Goal: Communication & Community: Share content

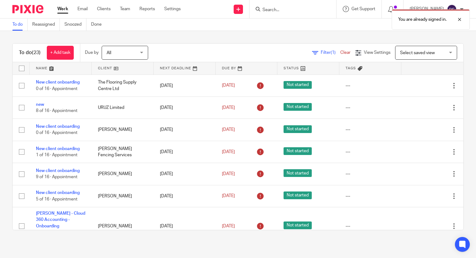
click at [303, 8] on div "You are already signed in." at bounding box center [354, 18] width 232 height 24
click at [296, 9] on div "You are already signed in." at bounding box center [354, 18] width 232 height 24
click at [283, 10] on div "You are already signed in." at bounding box center [354, 18] width 232 height 24
click at [459, 21] on div at bounding box center [454, 19] width 17 height 7
click at [284, 12] on input "Search" at bounding box center [290, 10] width 56 height 6
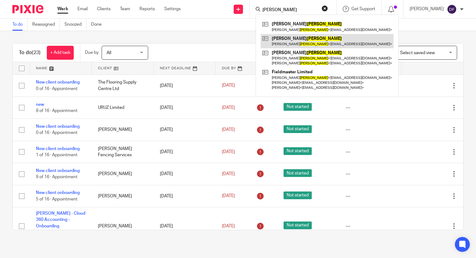
type input "TOM FLYNN"
click at [294, 42] on link at bounding box center [326, 41] width 133 height 14
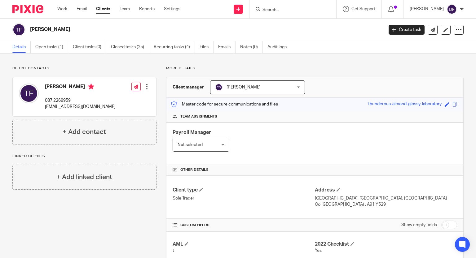
click at [278, 8] on input "Search" at bounding box center [290, 10] width 56 height 6
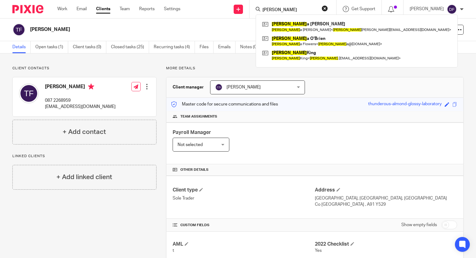
type input "MARTIN"
click button "submit" at bounding box center [0, 0] width 0 height 0
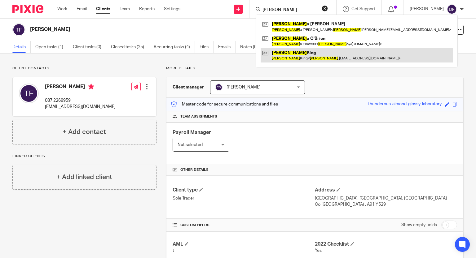
click at [301, 57] on link at bounding box center [356, 55] width 192 height 14
click at [293, 53] on link at bounding box center [356, 55] width 192 height 14
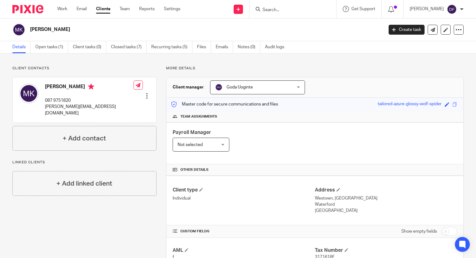
click at [276, 10] on input "Search" at bounding box center [290, 10] width 56 height 6
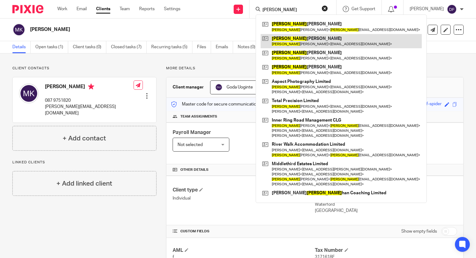
type input "SHANE"
click at [303, 40] on link at bounding box center [340, 41] width 161 height 14
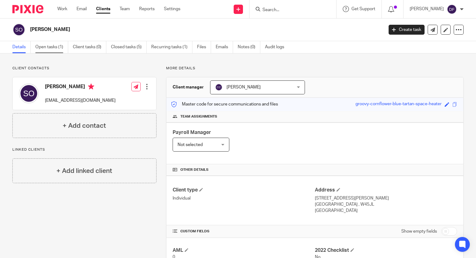
click at [51, 45] on link "Open tasks (1)" at bounding box center [51, 47] width 33 height 12
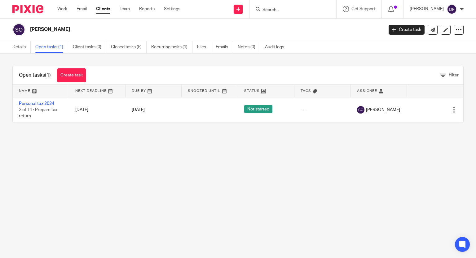
click at [51, 45] on link "Open tasks (1)" at bounding box center [51, 47] width 33 height 12
click at [54, 48] on link "Open tasks (1)" at bounding box center [51, 47] width 33 height 12
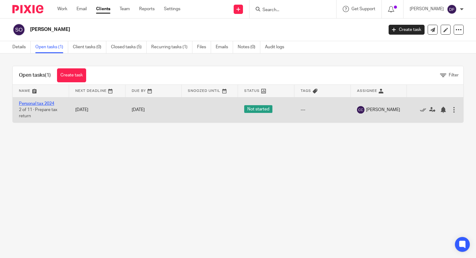
click at [48, 103] on link "Personal tax 2024" at bounding box center [36, 104] width 35 height 4
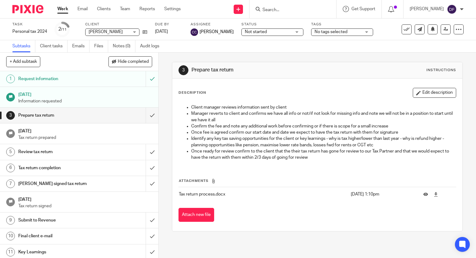
click at [66, 77] on h1 "Request information" at bounding box center [58, 78] width 81 height 9
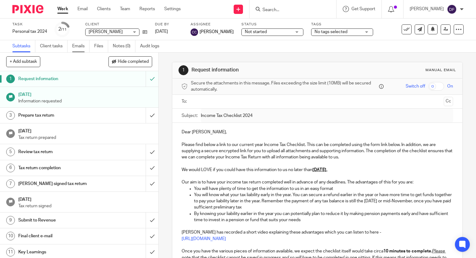
click at [83, 44] on link "Emails" at bounding box center [80, 46] width 17 height 12
click at [83, 46] on link "Emails" at bounding box center [80, 46] width 17 height 12
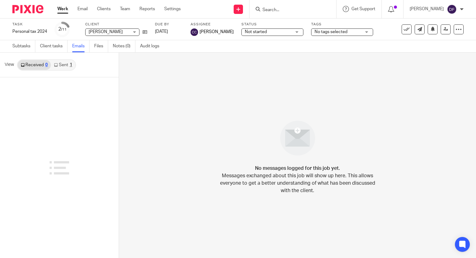
click at [72, 64] on link "Sent 1" at bounding box center [63, 65] width 24 height 10
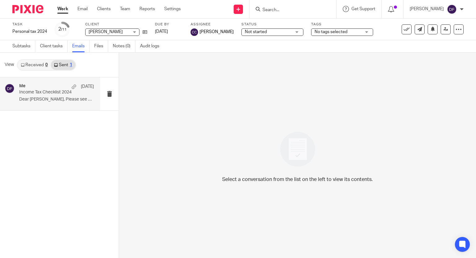
click at [61, 99] on p "Dear [PERSON_NAME], Please see attached Income Tax..." at bounding box center [56, 99] width 75 height 5
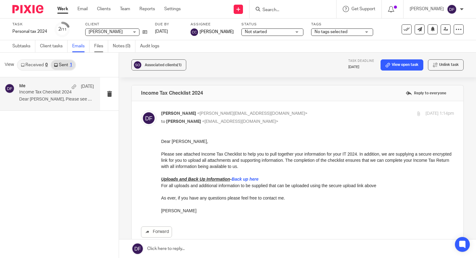
click at [97, 45] on link "Files" at bounding box center [101, 46] width 14 height 12
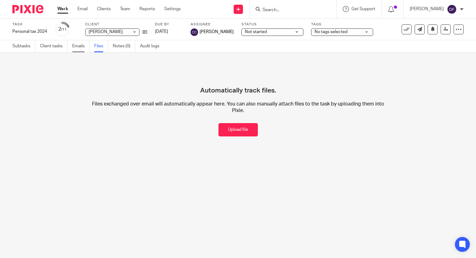
click at [75, 45] on link "Emails" at bounding box center [80, 46] width 17 height 12
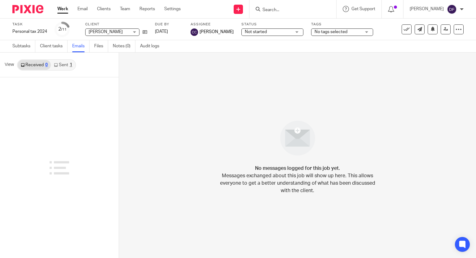
click at [68, 65] on link "Sent 1" at bounding box center [63, 65] width 24 height 10
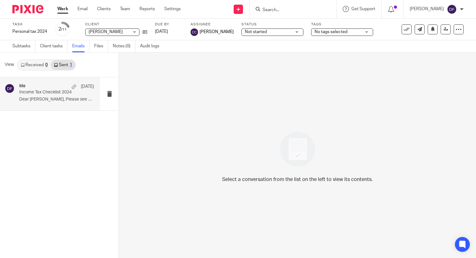
click at [64, 96] on div "Me [DATE] Income Tax Checklist 2024 Dear [PERSON_NAME], Please see attached Inc…" at bounding box center [56, 94] width 75 height 21
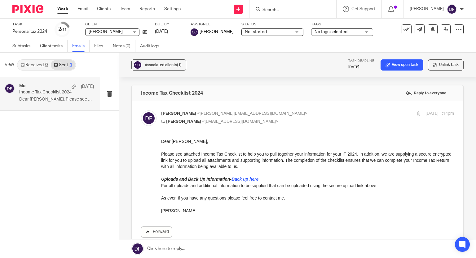
click at [159, 229] on link "Forward" at bounding box center [156, 232] width 31 height 11
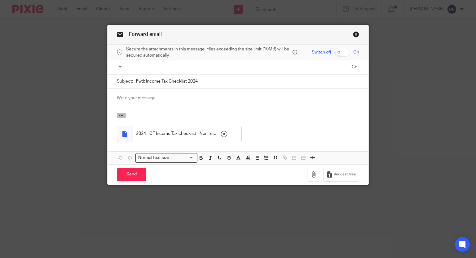
click at [119, 117] on icon "button" at bounding box center [121, 115] width 5 height 5
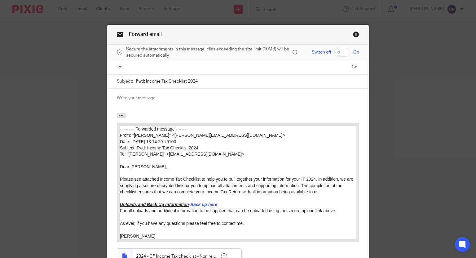
click at [139, 66] on input "text" at bounding box center [237, 67] width 219 height 7
click at [139, 66] on input "SHAN" at bounding box center [237, 67] width 219 height 7
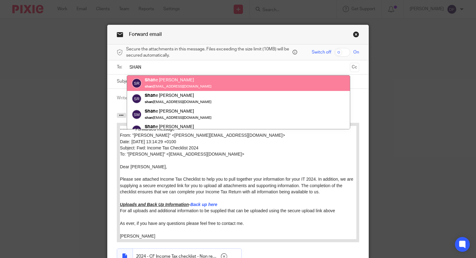
type input "SHAN"
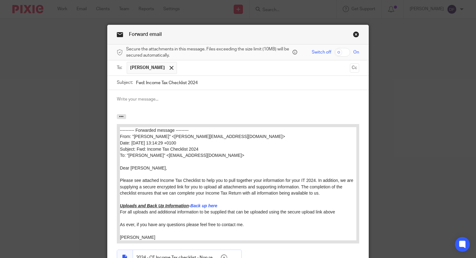
click at [145, 72] on div "[PERSON_NAME]" at bounding box center [238, 67] width 223 height 15
click at [169, 69] on span at bounding box center [171, 68] width 4 height 4
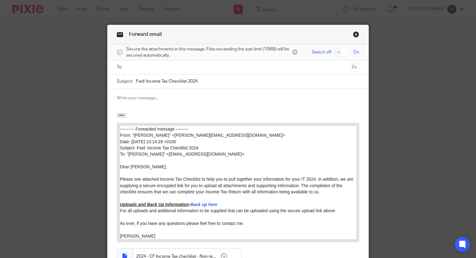
click at [150, 70] on input "text" at bounding box center [237, 67] width 219 height 7
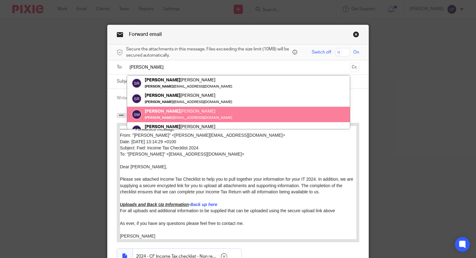
scroll to position [24, 0]
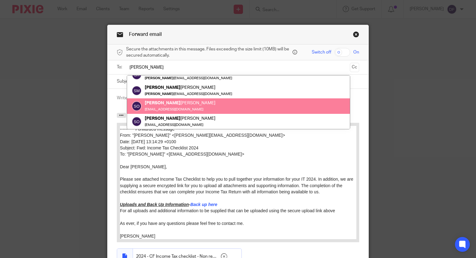
type input "[PERSON_NAME]"
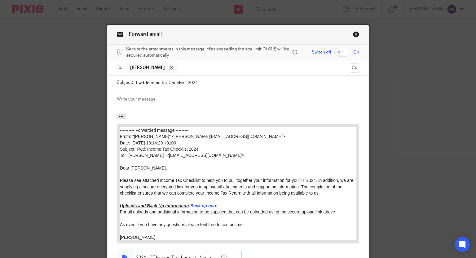
click at [120, 97] on p at bounding box center [238, 99] width 242 height 6
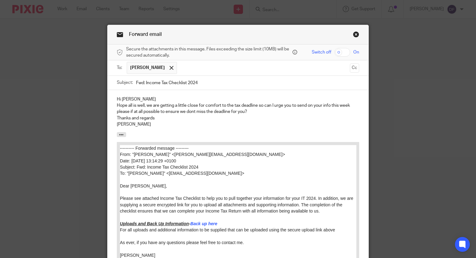
scroll to position [93, 0]
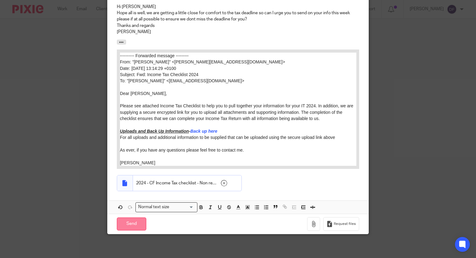
click at [120, 226] on input "Send" at bounding box center [131, 224] width 29 height 13
